Goal: Task Accomplishment & Management: Manage account settings

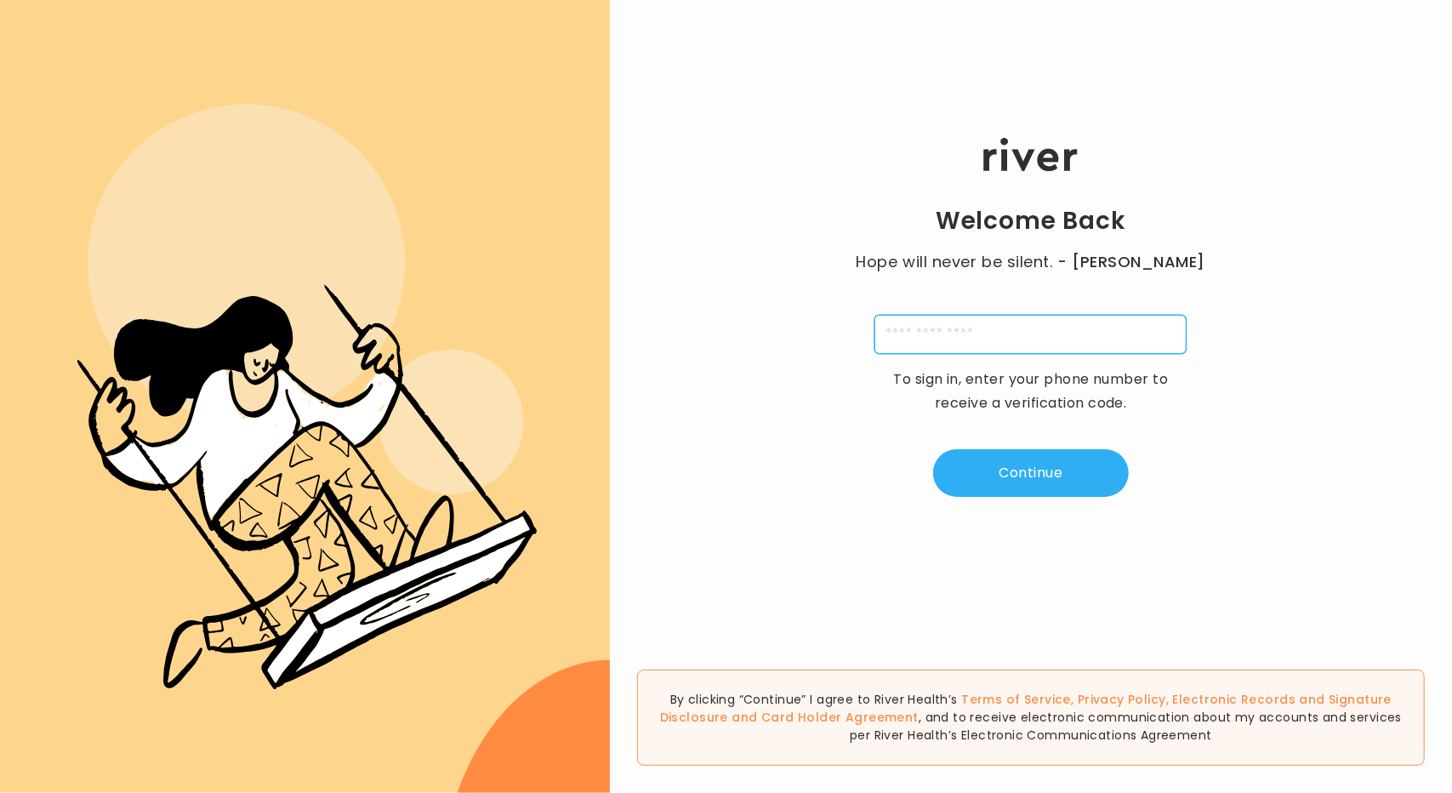
drag, startPoint x: 973, startPoint y: 341, endPoint x: 988, endPoint y: 328, distance: 19.3
click at [974, 341] on input "tel" at bounding box center [1031, 334] width 312 height 39
type input "**********"
type input "*"
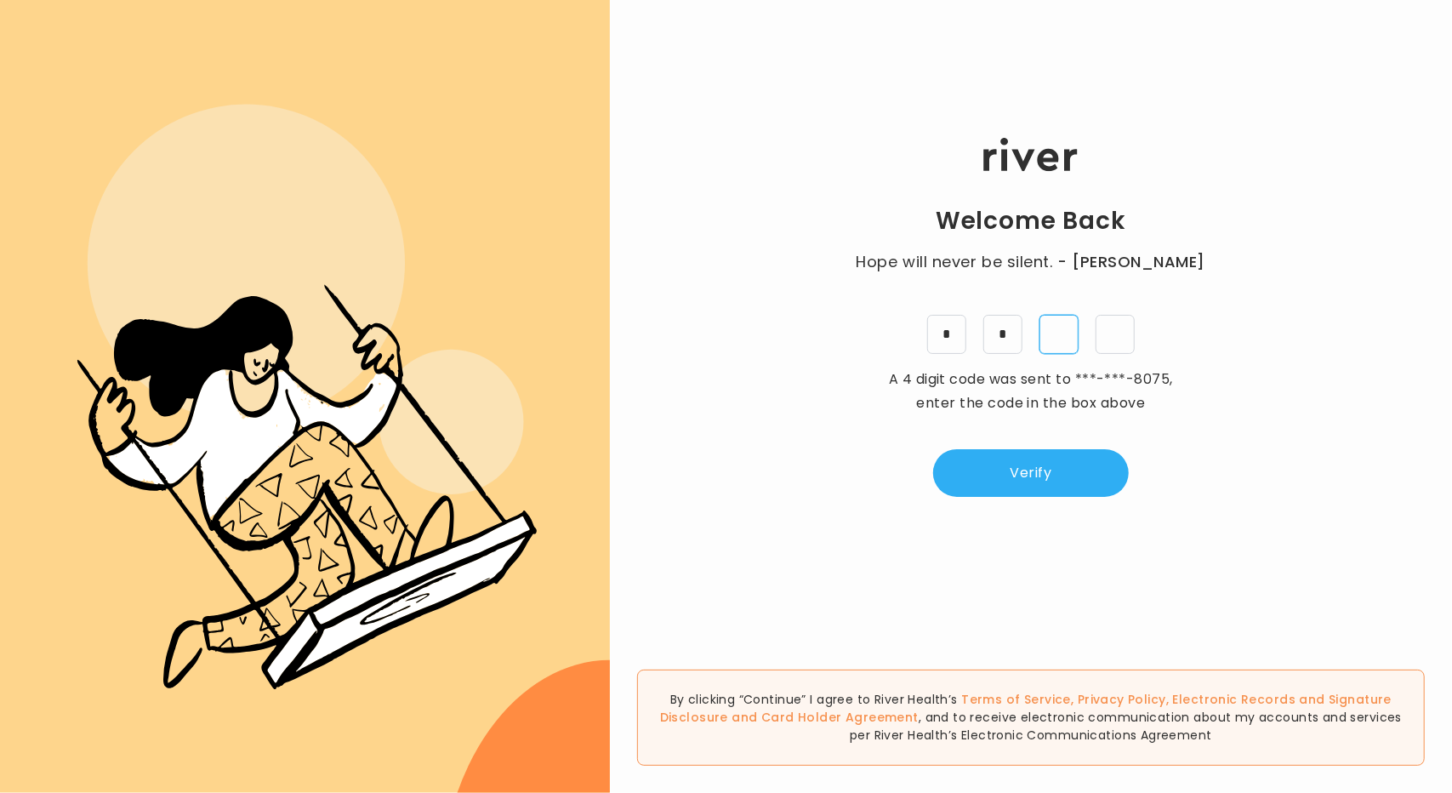
type input "*"
click at [977, 465] on button "Verify" at bounding box center [1031, 473] width 196 height 48
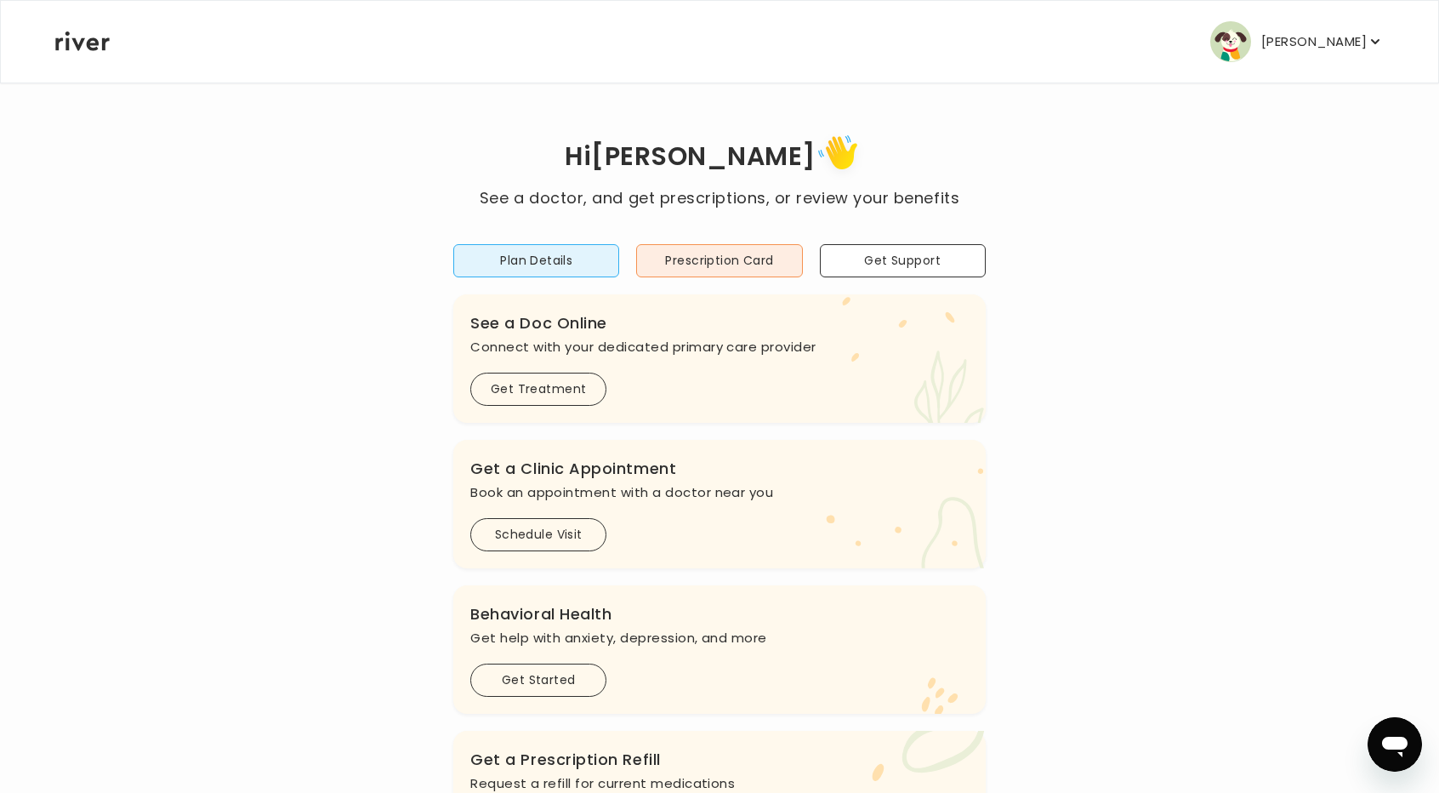
click at [1356, 43] on p "[PERSON_NAME]" at bounding box center [1314, 42] width 105 height 24
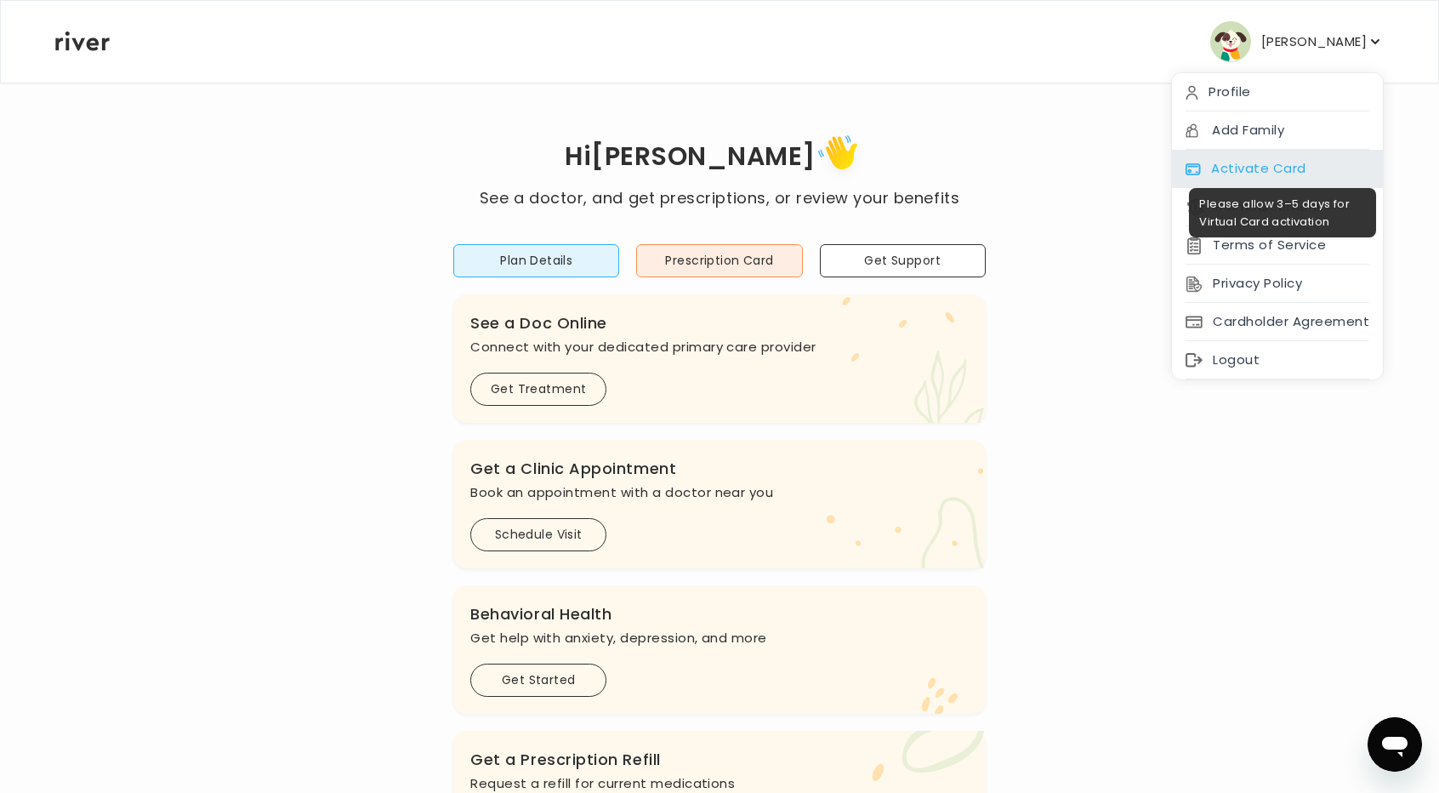
click at [1292, 168] on div "Activate Card" at bounding box center [1277, 169] width 211 height 38
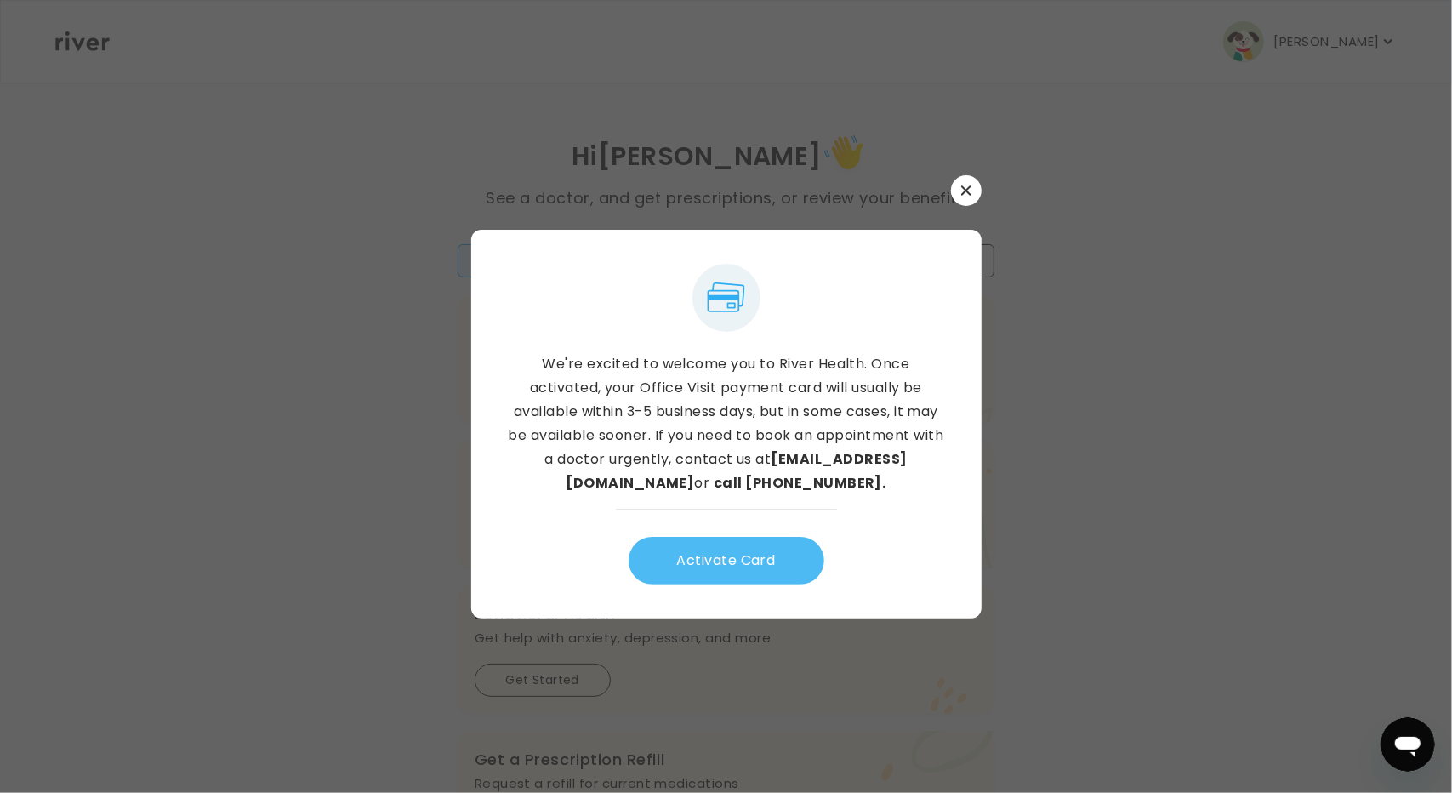
click at [773, 556] on button "Activate Card" at bounding box center [727, 561] width 196 height 48
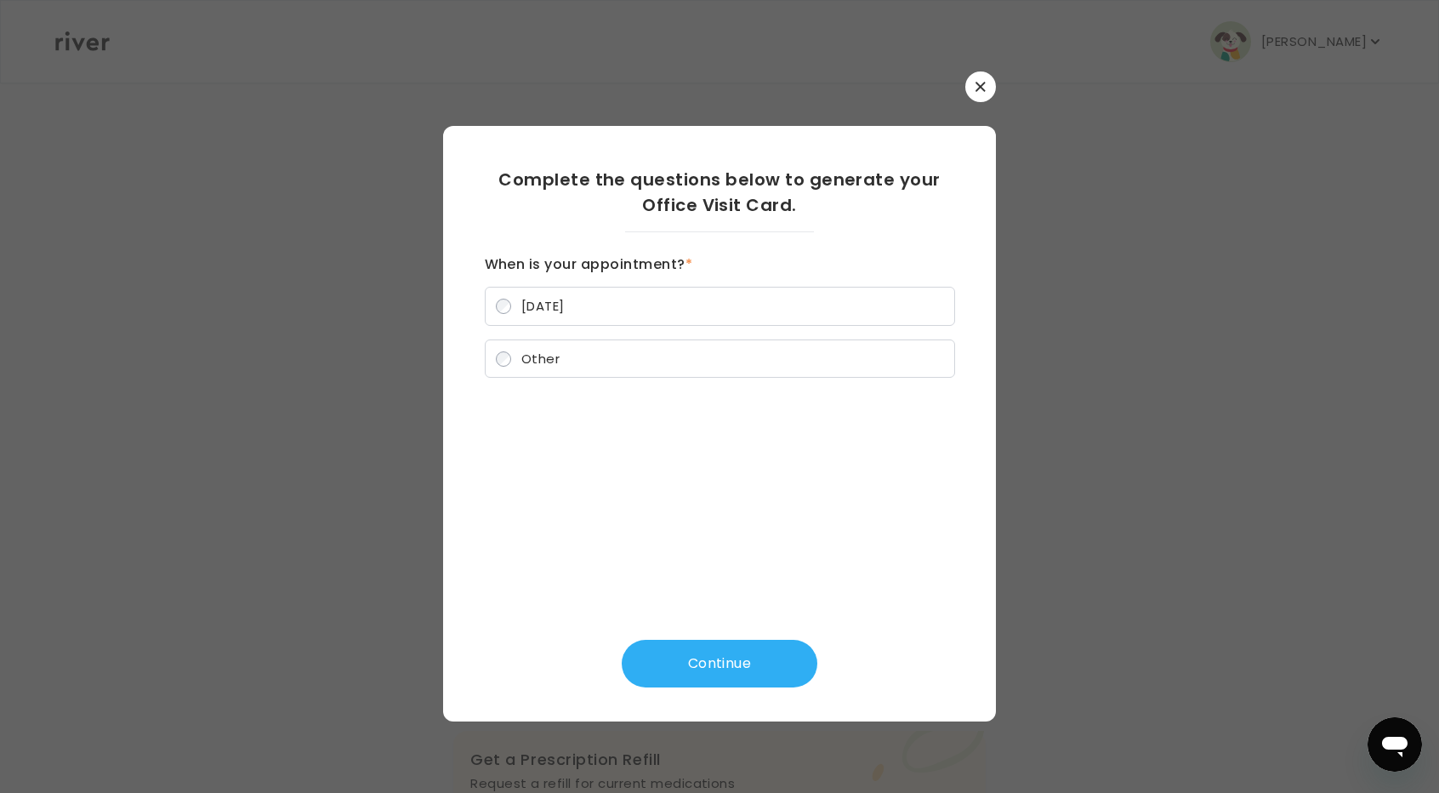
drag, startPoint x: 687, startPoint y: 265, endPoint x: 468, endPoint y: 253, distance: 219.0
click at [468, 253] on div "Complete the questions below to generate your Office Visit Card. When is your a…" at bounding box center [719, 424] width 553 height 596
copy h3 "When is your appointment?"
click at [994, 86] on button "button" at bounding box center [981, 86] width 31 height 31
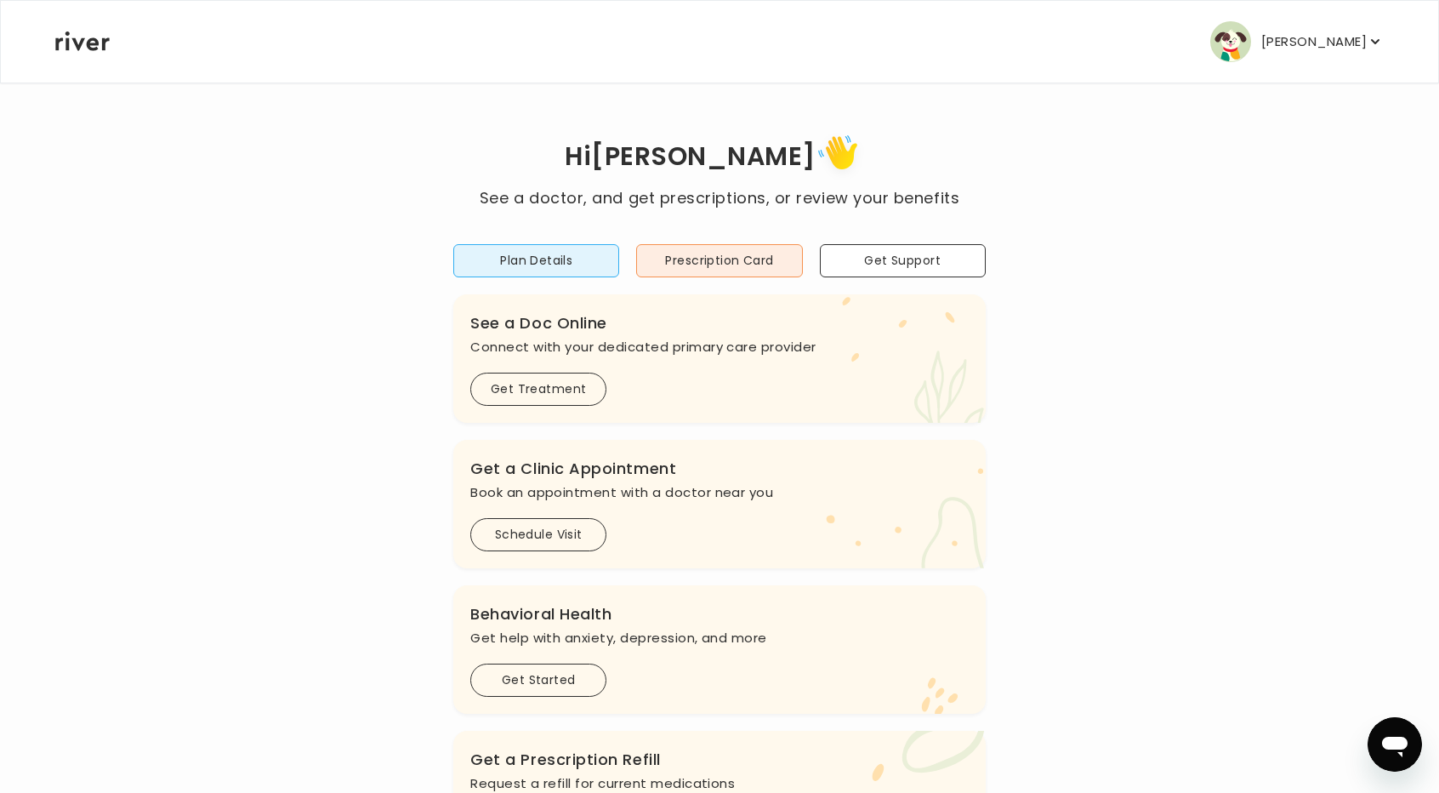
click at [1361, 54] on button "[PERSON_NAME]" at bounding box center [1298, 41] width 174 height 41
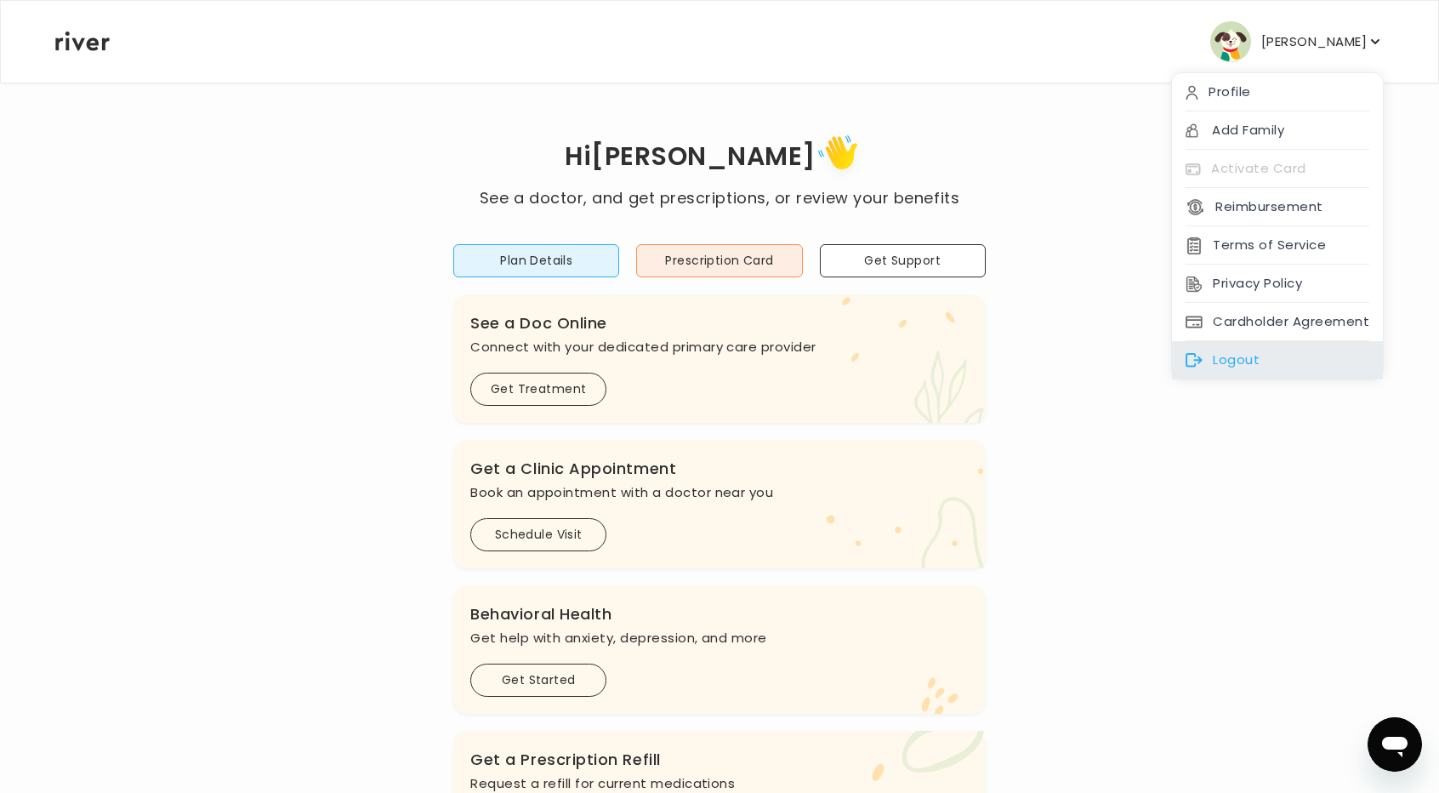
click at [1237, 352] on div "Logout" at bounding box center [1277, 360] width 211 height 38
